Goal: Task Accomplishment & Management: Complete application form

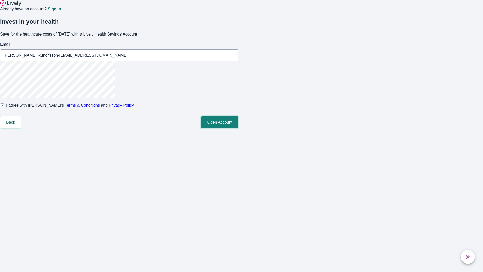
click at [239, 128] on button "Open Account" at bounding box center [220, 122] width 38 height 12
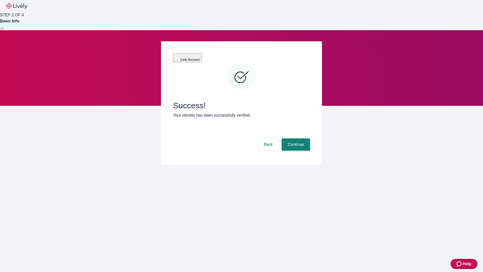
click at [295, 138] on button "Continue" at bounding box center [296, 144] width 28 height 12
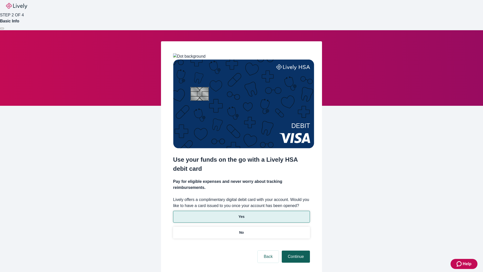
click at [241, 214] on p "Yes" at bounding box center [242, 216] width 6 height 5
click at [295, 250] on button "Continue" at bounding box center [296, 256] width 28 height 12
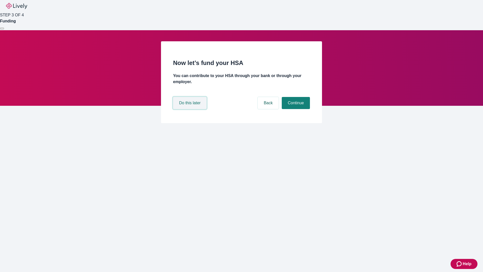
click at [191, 109] on button "Do this later" at bounding box center [189, 103] width 33 height 12
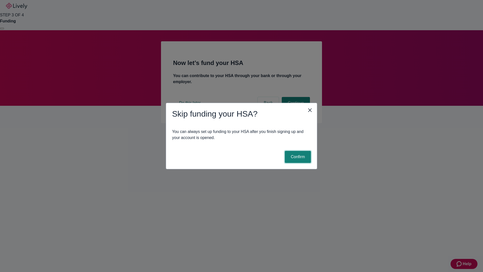
click at [297, 157] on button "Confirm" at bounding box center [298, 157] width 26 height 12
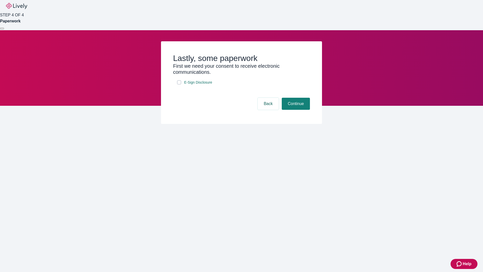
click at [179, 84] on input "E-Sign Disclosure" at bounding box center [179, 82] width 4 height 4
checkbox input "true"
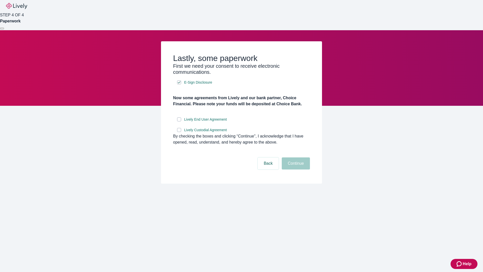
click at [179, 121] on input "Lively End User Agreement" at bounding box center [179, 119] width 4 height 4
checkbox input "true"
click at [179, 132] on input "Lively Custodial Agreement" at bounding box center [179, 130] width 4 height 4
checkbox input "true"
click at [295, 169] on button "Continue" at bounding box center [296, 163] width 28 height 12
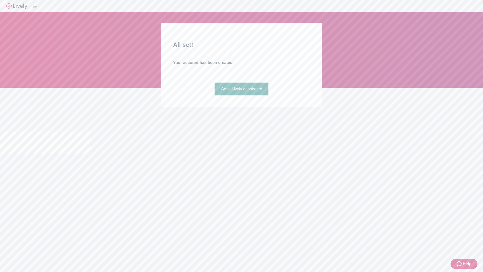
click at [241, 95] on link "Go to Lively dashboard" at bounding box center [242, 89] width 54 height 12
